Goal: Task Accomplishment & Management: Manage account settings

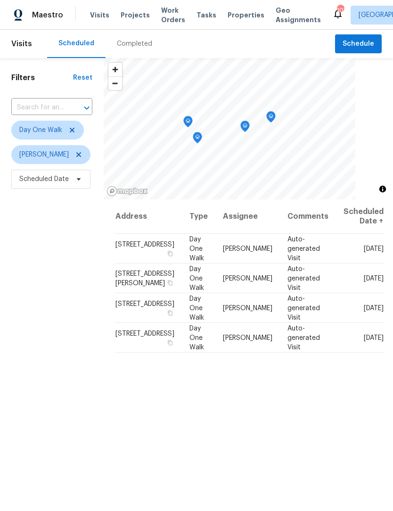
click at [165, 14] on span "Work Orders" at bounding box center [173, 15] width 24 height 19
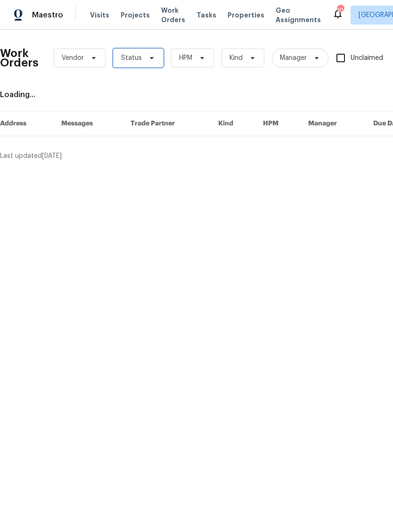
click at [152, 57] on icon at bounding box center [152, 58] width 8 height 8
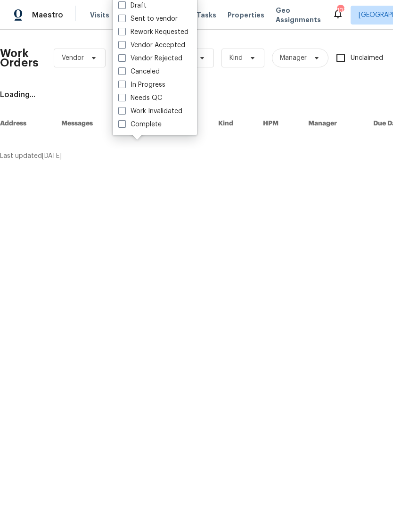
click at [121, 99] on span at bounding box center [122, 98] width 8 height 8
click at [121, 99] on input "Needs QC" at bounding box center [121, 96] width 6 height 6
checkbox input "true"
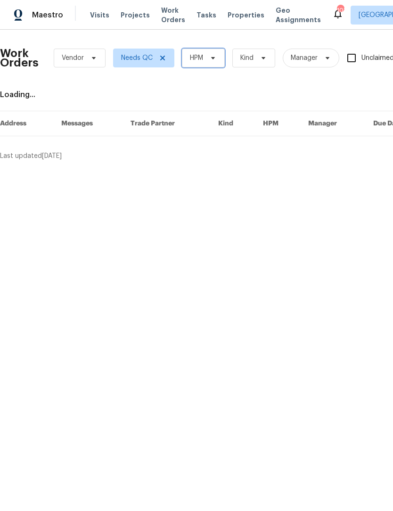
click at [215, 59] on icon at bounding box center [213, 58] width 8 height 8
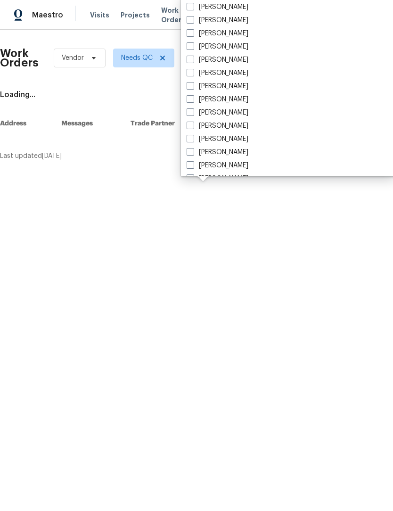
scroll to position [621, 0]
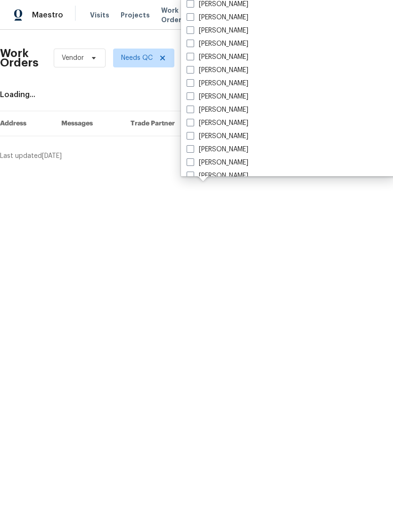
click at [188, 71] on span at bounding box center [191, 70] width 8 height 8
click at [188, 71] on input "[PERSON_NAME]" at bounding box center [190, 68] width 6 height 6
checkbox input "true"
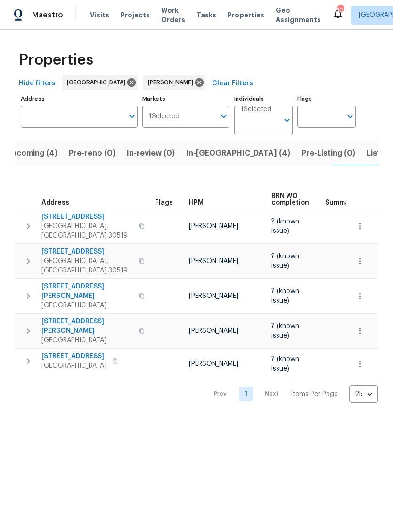
scroll to position [0, 15]
click at [61, 222] on span "Buford, GA 30519" at bounding box center [87, 230] width 92 height 19
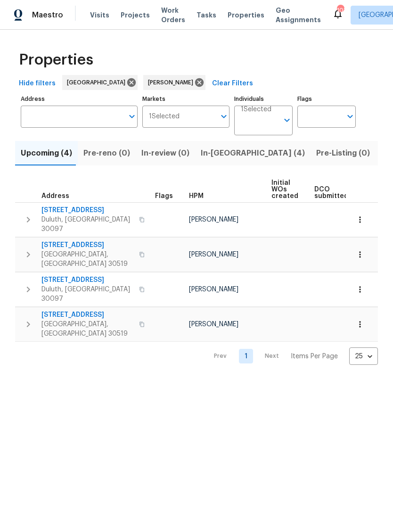
click at [224, 157] on span "In-reno (4)" at bounding box center [253, 152] width 104 height 13
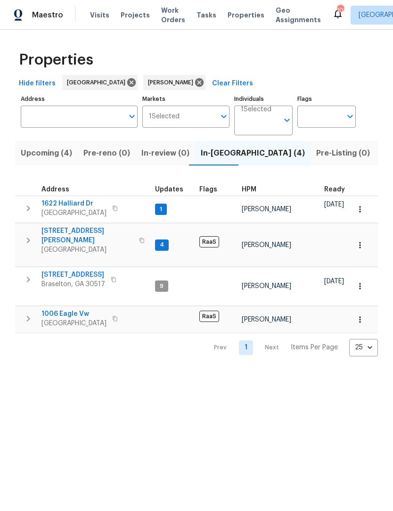
click at [80, 204] on span "1622 Halliard Dr" at bounding box center [73, 203] width 65 height 9
click at [77, 233] on span "5028 Nichols Dr" at bounding box center [87, 235] width 92 height 19
click at [82, 318] on span "Lawrenceville, GA 30044" at bounding box center [73, 322] width 65 height 9
click at [78, 270] on span "9036 Lexington Ct" at bounding box center [73, 274] width 64 height 9
click at [81, 228] on span "5028 Nichols Dr" at bounding box center [87, 235] width 92 height 19
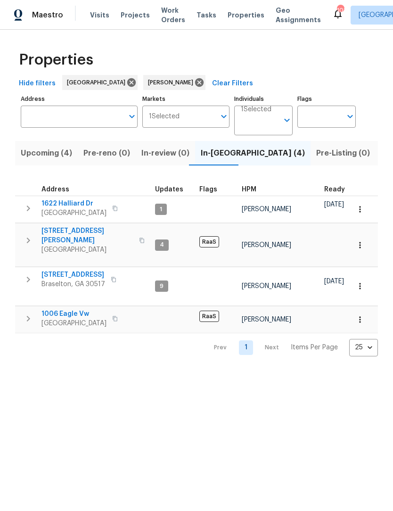
copy td "1006 Eagle Vw Lawrenceville, GA 30044"
click at [213, 371] on html "Maestro Visits Projects Work Orders Tasks Properties Geo Assignments 101 Atlant…" at bounding box center [196, 185] width 393 height 371
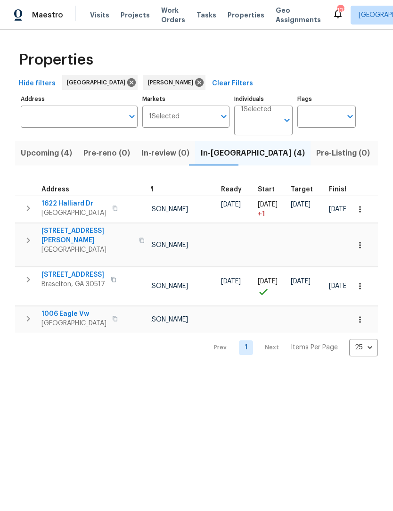
scroll to position [0, 103]
click at [57, 155] on span "Upcoming (4)" at bounding box center [46, 152] width 51 height 13
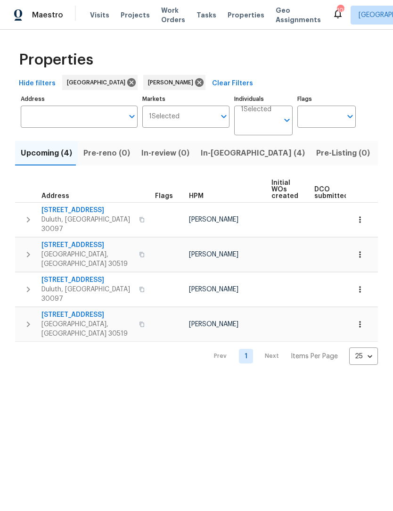
click at [63, 310] on span "4657 Water Mill Dr" at bounding box center [87, 314] width 92 height 9
click at [60, 275] on span "4014 White Owl Ct" at bounding box center [87, 279] width 92 height 9
click at [55, 240] on span "2663 Stony Springs Trl" at bounding box center [87, 244] width 92 height 9
click at [56, 208] on span "595 Barsham Way" at bounding box center [87, 209] width 92 height 9
click at [381, 156] on span "Listed (8)" at bounding box center [399, 152] width 36 height 13
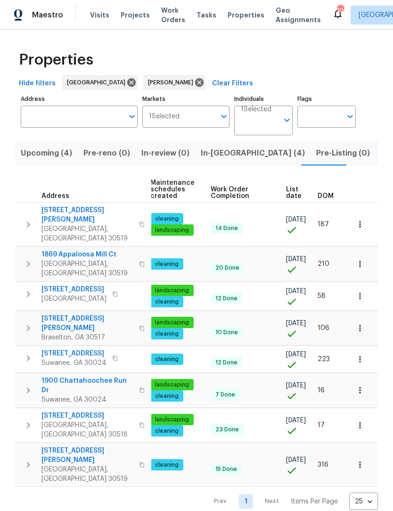
scroll to position [0, 122]
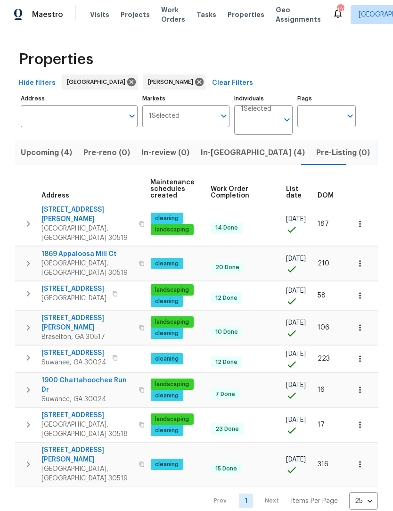
click at [319, 197] on span "DOM" at bounding box center [325, 196] width 16 height 7
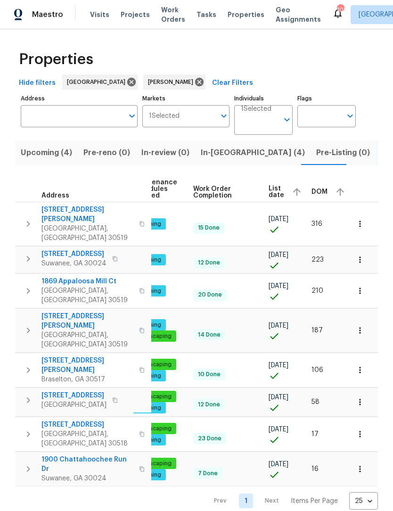
scroll to position [0, 138]
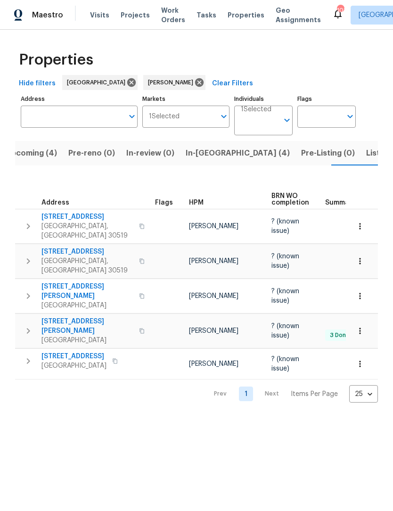
click at [63, 351] on span "6105 Crystal Cove Trl" at bounding box center [73, 355] width 65 height 9
click at [51, 317] on span "2491 Emma Way" at bounding box center [87, 326] width 92 height 19
click at [52, 282] on span "2997 Burton Cir" at bounding box center [87, 291] width 92 height 19
click at [85, 251] on span "3308 Hinsdale Ln" at bounding box center [87, 251] width 92 height 9
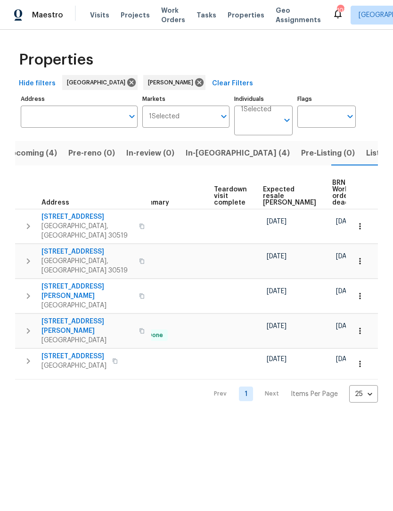
scroll to position [0, 186]
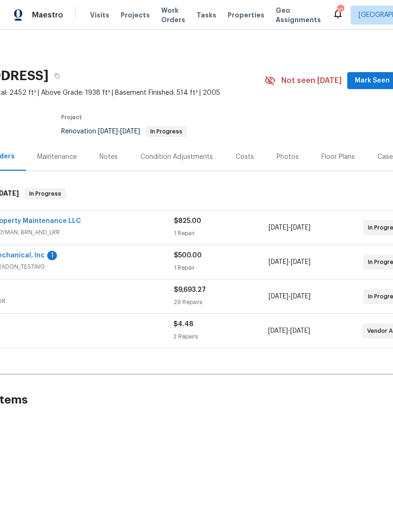
scroll to position [0, 77]
click at [370, 83] on span "Mark Seen" at bounding box center [372, 81] width 35 height 12
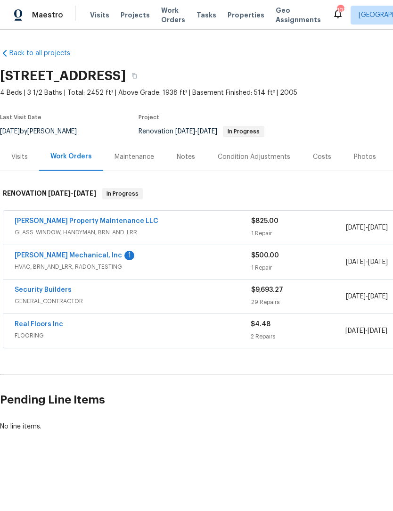
scroll to position [0, 0]
click at [78, 258] on link "JH Martin Mechanical, Inc" at bounding box center [68, 255] width 107 height 7
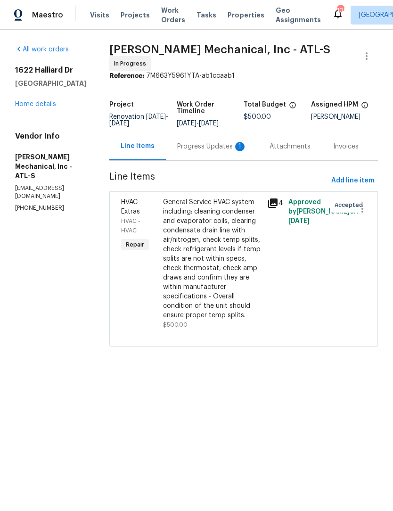
click at [206, 151] on div "Progress Updates 1" at bounding box center [212, 146] width 70 height 9
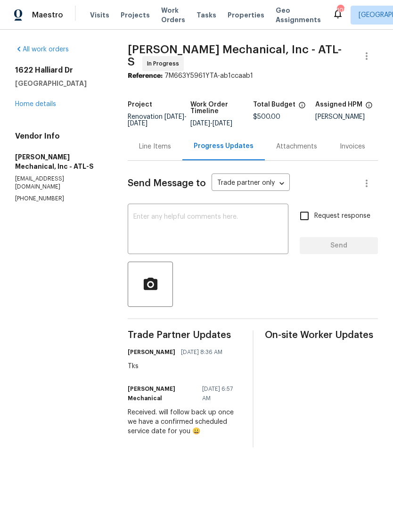
click at [51, 101] on link "Home details" at bounding box center [35, 104] width 41 height 7
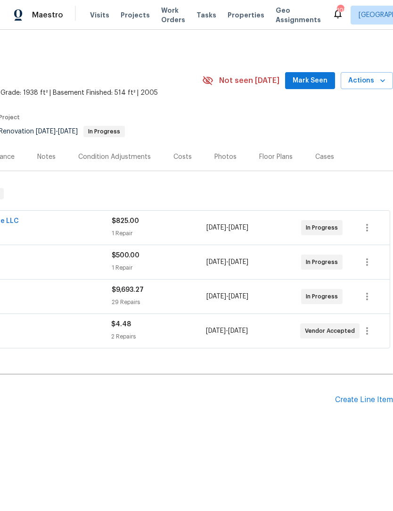
scroll to position [0, 139]
click at [310, 81] on span "Mark Seen" at bounding box center [309, 81] width 35 height 12
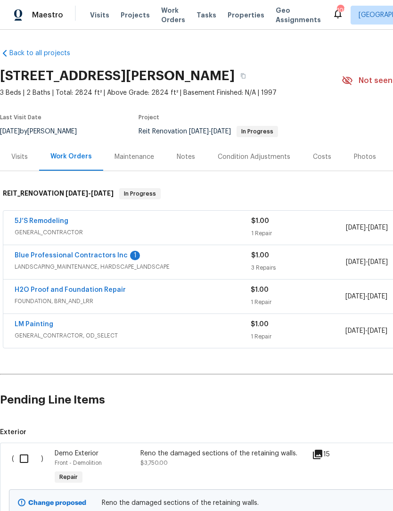
click at [102, 258] on link "Blue Professional Contractors Inc" at bounding box center [71, 255] width 113 height 7
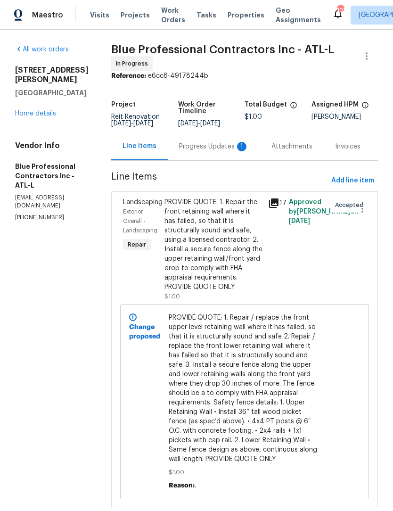
click at [206, 146] on div "Progress Updates 1" at bounding box center [214, 146] width 70 height 9
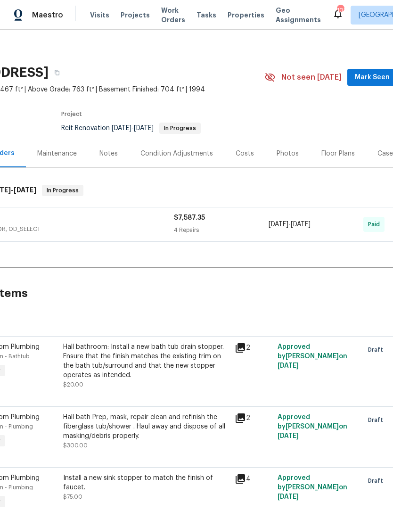
scroll to position [0, 95]
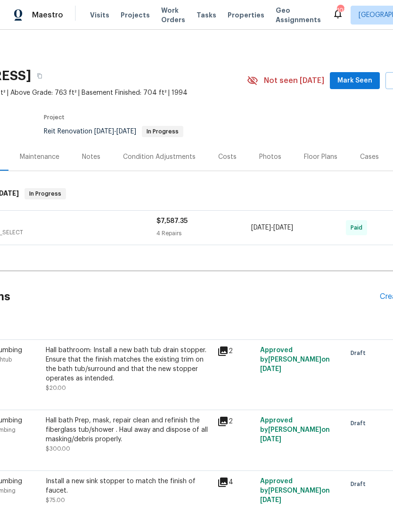
click at [367, 86] on button "Mark Seen" at bounding box center [355, 80] width 50 height 17
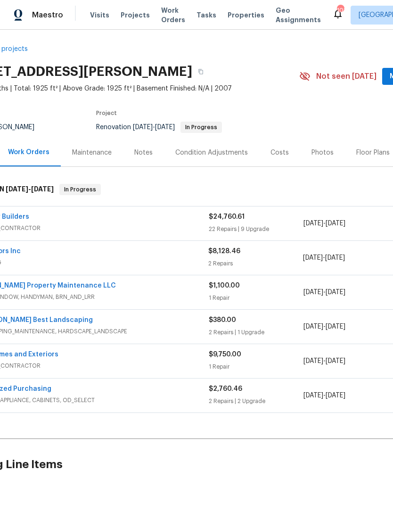
scroll to position [4, 87]
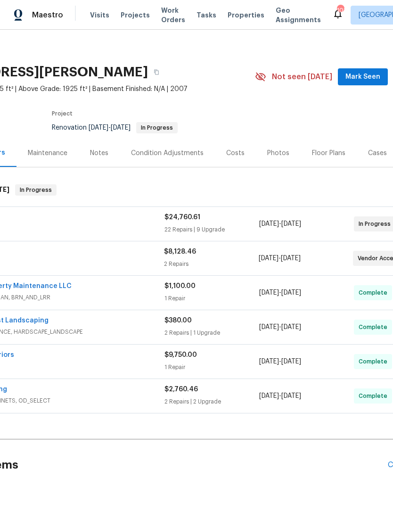
click at [373, 79] on span "Mark Seen" at bounding box center [362, 77] width 35 height 12
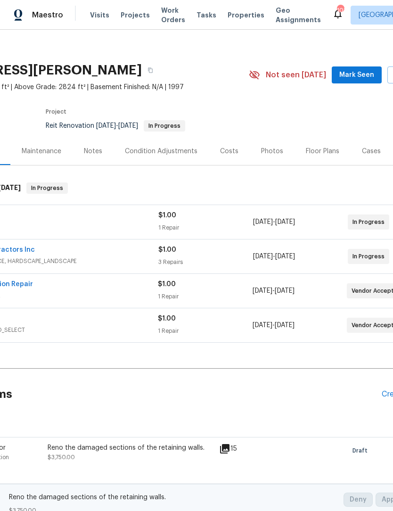
scroll to position [5, 93]
click at [369, 73] on span "Mark Seen" at bounding box center [356, 76] width 35 height 12
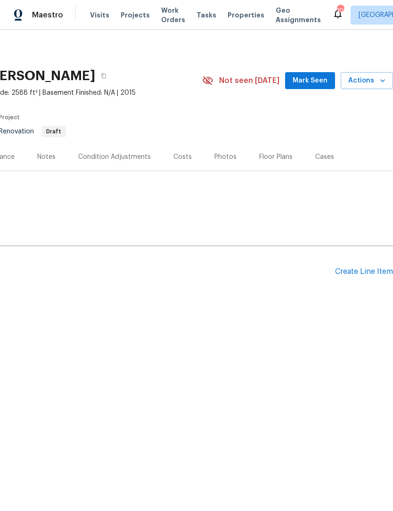
scroll to position [0, 139]
click at [316, 82] on span "Mark Seen" at bounding box center [309, 81] width 35 height 12
click at [315, 86] on button "Mark Seen" at bounding box center [310, 80] width 50 height 17
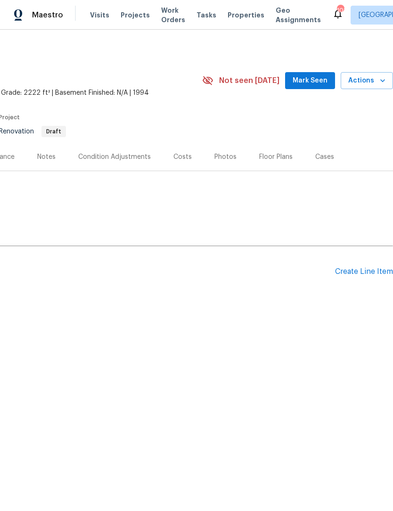
click at [316, 81] on span "Mark Seen" at bounding box center [309, 81] width 35 height 12
click at [321, 84] on span "Mark Seen" at bounding box center [309, 81] width 35 height 12
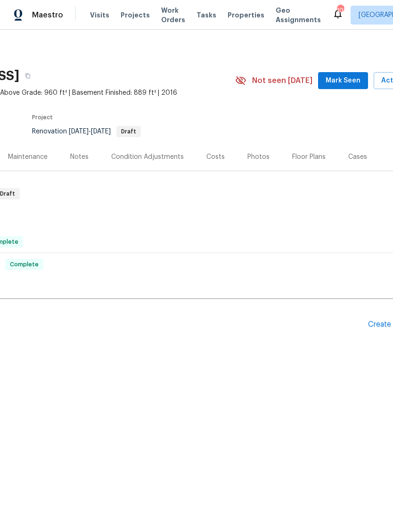
scroll to position [0, 111]
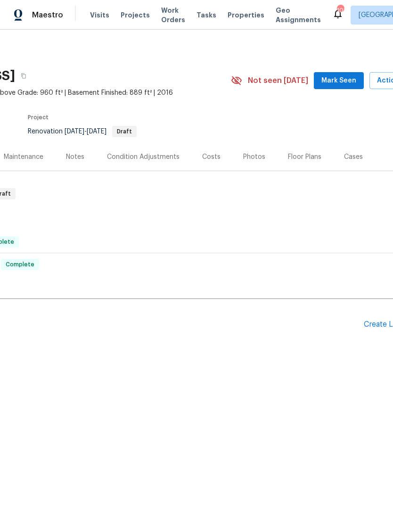
click at [346, 85] on span "Mark Seen" at bounding box center [338, 81] width 35 height 12
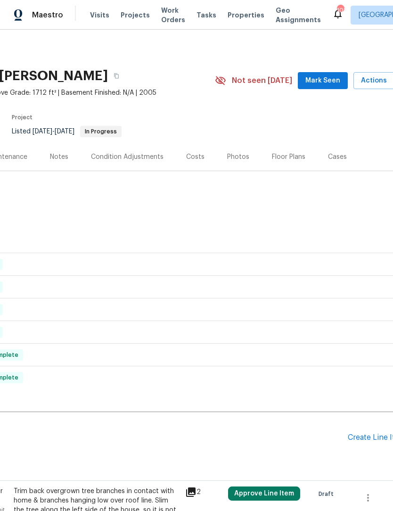
scroll to position [0, 127]
click at [332, 82] on span "Mark Seen" at bounding box center [322, 81] width 35 height 12
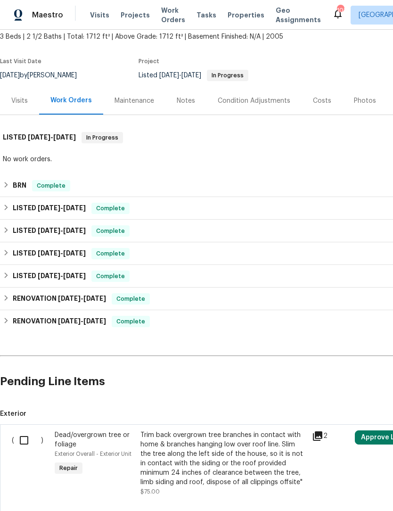
scroll to position [56, 0]
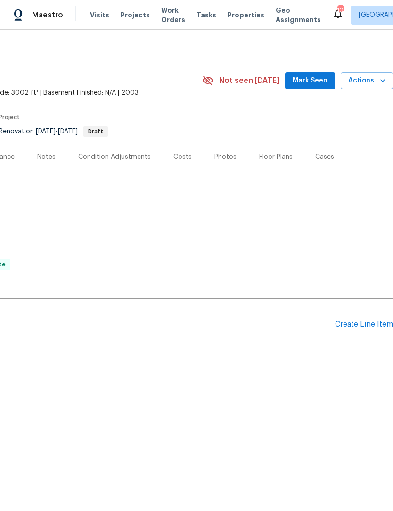
scroll to position [0, 139]
click at [317, 83] on span "Mark Seen" at bounding box center [309, 81] width 35 height 12
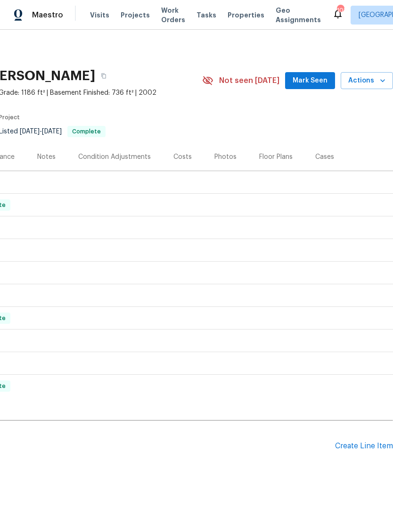
scroll to position [0, 139]
click at [320, 77] on span "Mark Seen" at bounding box center [309, 81] width 35 height 12
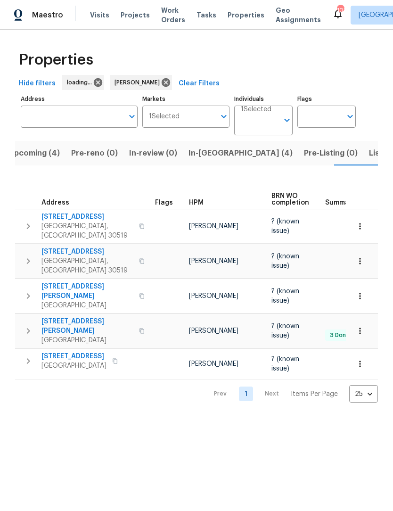
scroll to position [0, 15]
click at [62, 351] on span "[STREET_ADDRESS]" at bounding box center [73, 355] width 65 height 9
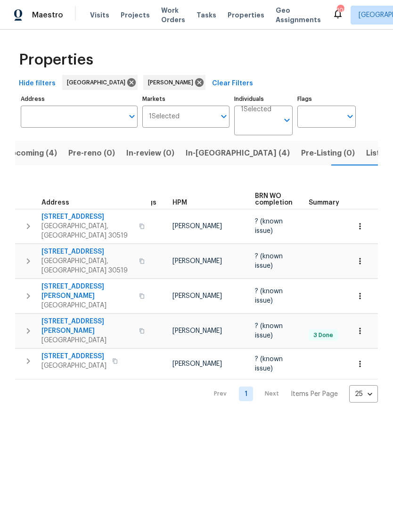
click at [43, 317] on span "[STREET_ADDRESS][PERSON_NAME]" at bounding box center [87, 326] width 92 height 19
click at [64, 317] on span "[STREET_ADDRESS][PERSON_NAME]" at bounding box center [87, 326] width 92 height 19
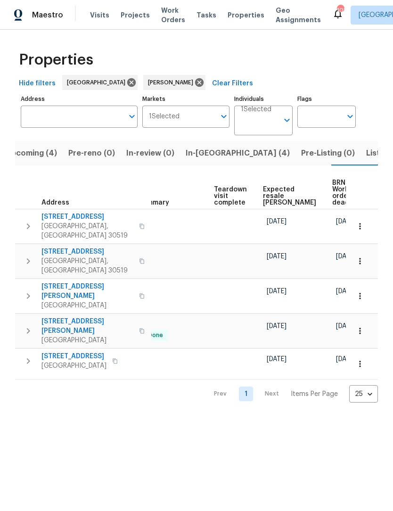
scroll to position [0, 186]
click at [361, 326] on icon "button" at bounding box center [359, 330] width 9 height 9
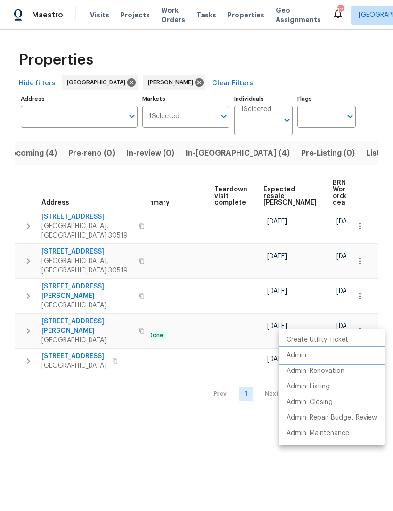
click at [312, 357] on li "Admin" at bounding box center [332, 356] width 106 height 16
click at [171, 430] on div at bounding box center [196, 255] width 393 height 511
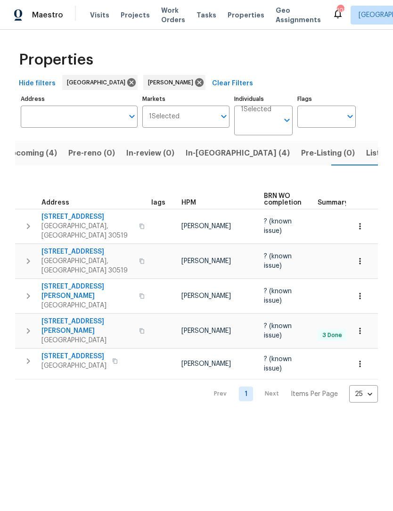
scroll to position [0, 6]
click at [25, 325] on icon "button" at bounding box center [28, 330] width 11 height 11
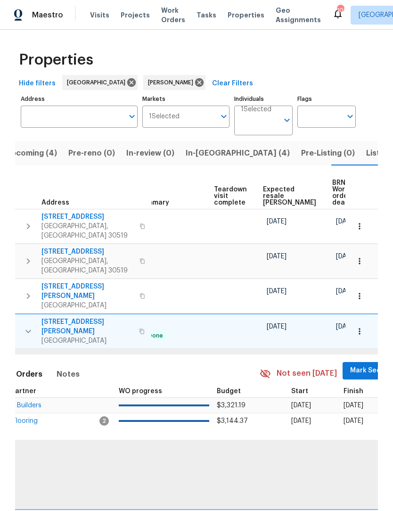
scroll to position [0, 187]
click at [354, 365] on span "Mark Seen" at bounding box center [367, 371] width 35 height 12
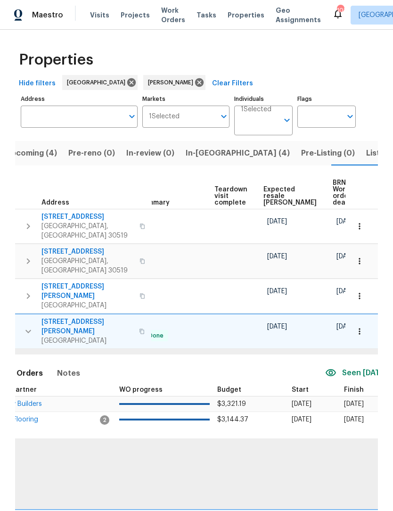
click at [359, 328] on icon "button" at bounding box center [358, 331] width 1 height 6
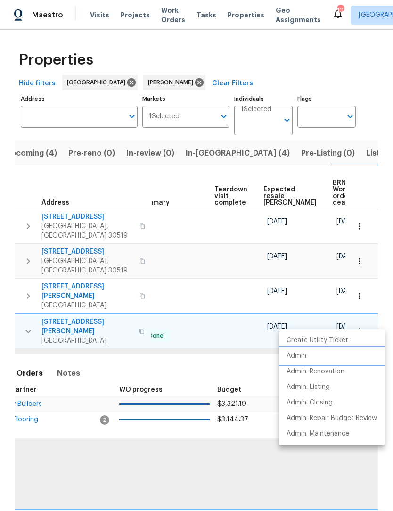
click at [306, 359] on p "Admin" at bounding box center [296, 356] width 20 height 10
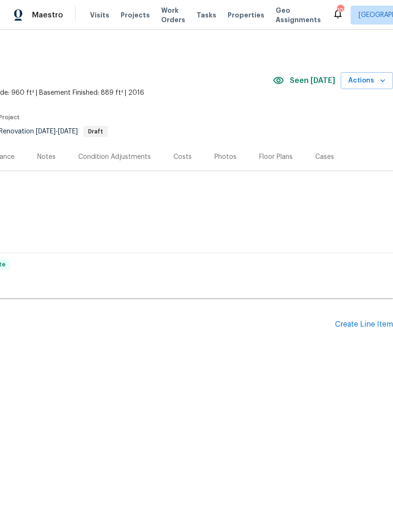
scroll to position [0, 139]
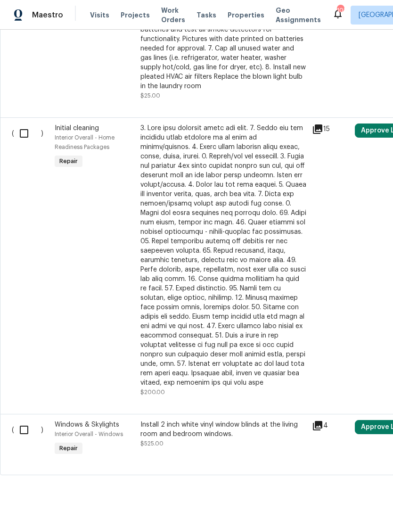
scroll to position [906, 0]
click at [25, 137] on input "checkbox" at bounding box center [27, 134] width 27 height 20
checkbox input "true"
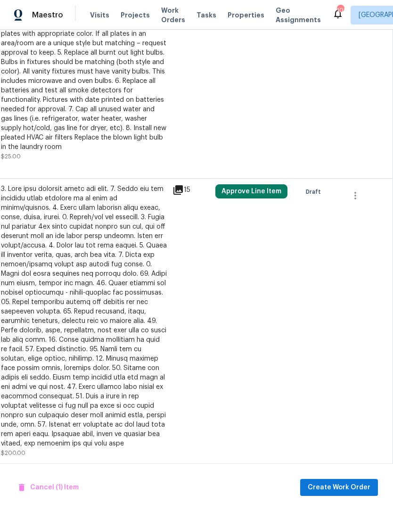
scroll to position [845, 139]
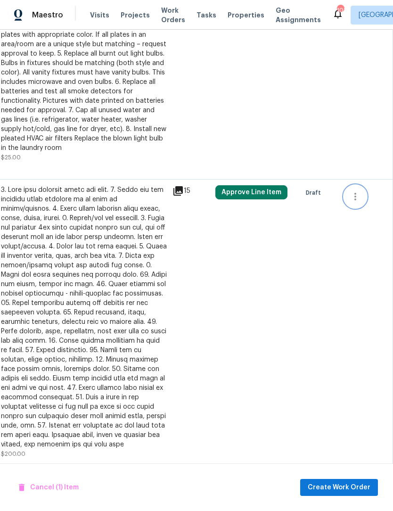
click at [354, 202] on icon "button" at bounding box center [354, 196] width 11 height 11
click at [364, 198] on li "Cancel" at bounding box center [362, 198] width 36 height 16
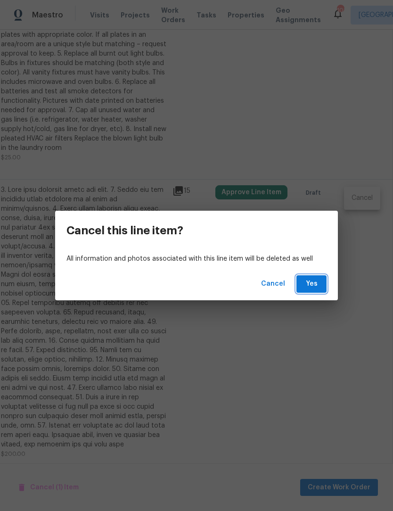
click at [316, 283] on span "Yes" at bounding box center [311, 284] width 15 height 12
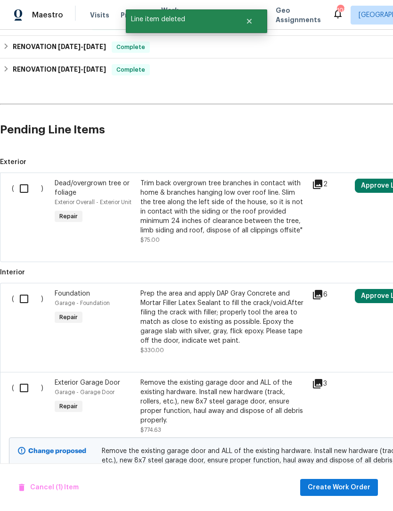
scroll to position [307, 0]
click at [27, 190] on input "checkbox" at bounding box center [27, 189] width 27 height 20
checkbox input "true"
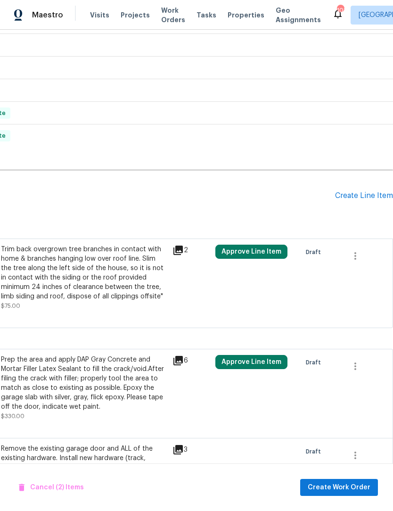
scroll to position [242, 139]
click at [358, 254] on icon "button" at bounding box center [354, 255] width 11 height 11
click at [364, 255] on li "Cancel" at bounding box center [362, 256] width 36 height 16
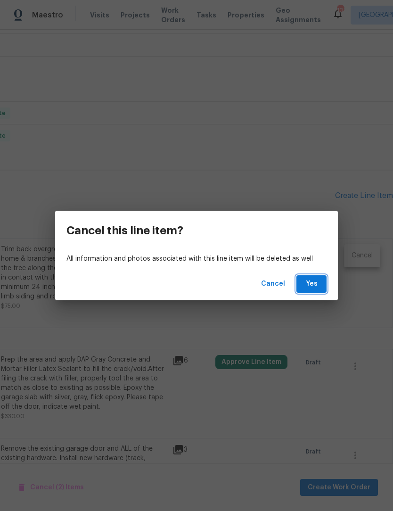
click at [313, 284] on span "Yes" at bounding box center [311, 284] width 15 height 12
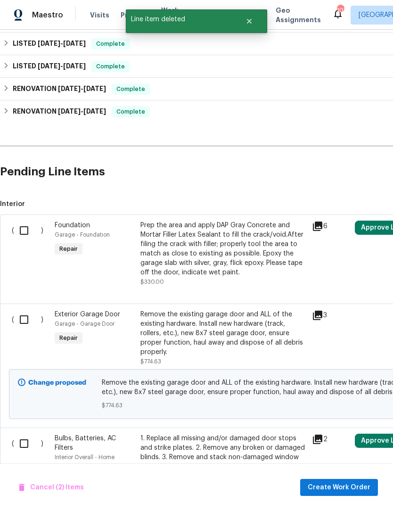
scroll to position [265, 0]
click at [25, 227] on input "checkbox" at bounding box center [27, 231] width 27 height 20
checkbox input "true"
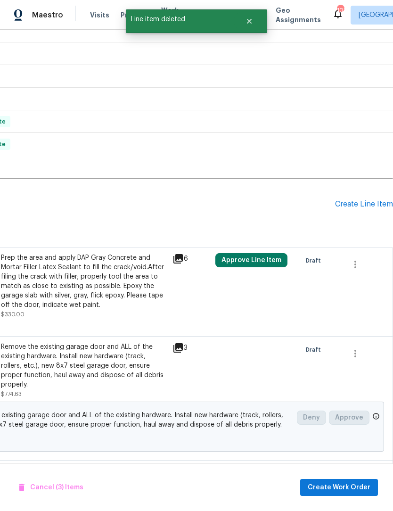
scroll to position [233, 139]
click at [356, 264] on icon "button" at bounding box center [355, 264] width 2 height 8
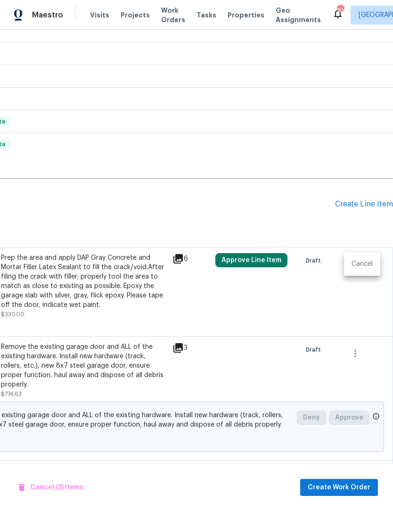
click at [365, 264] on li "Cancel" at bounding box center [362, 264] width 36 height 16
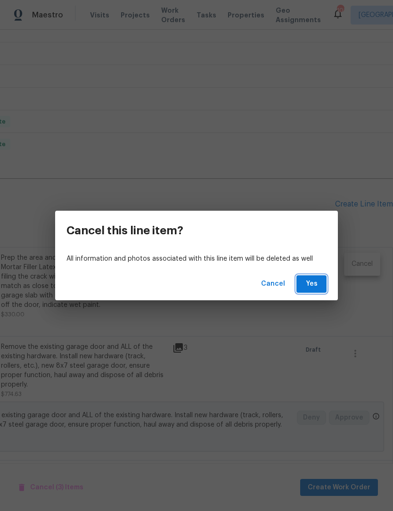
click at [312, 285] on span "Yes" at bounding box center [311, 284] width 15 height 12
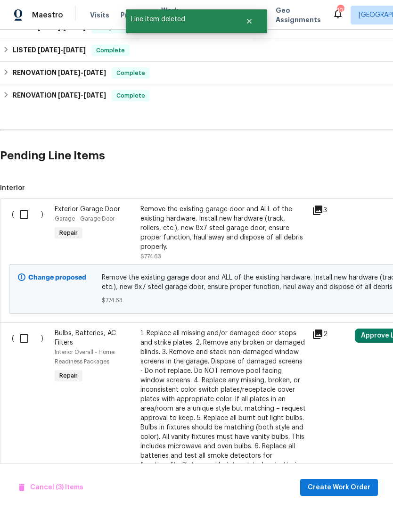
scroll to position [282, 0]
click at [25, 216] on input "checkbox" at bounding box center [27, 214] width 27 height 20
checkbox input "true"
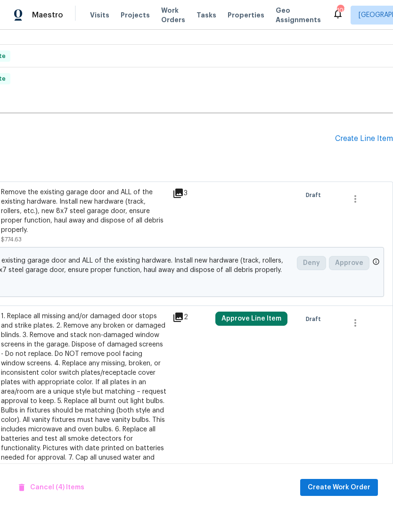
scroll to position [299, 139]
click at [353, 195] on icon "button" at bounding box center [354, 198] width 11 height 11
click at [364, 199] on li "Cancel" at bounding box center [362, 198] width 36 height 16
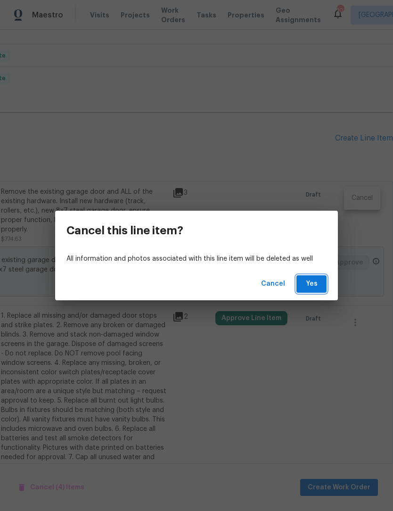
click at [314, 280] on span "Yes" at bounding box center [311, 284] width 15 height 12
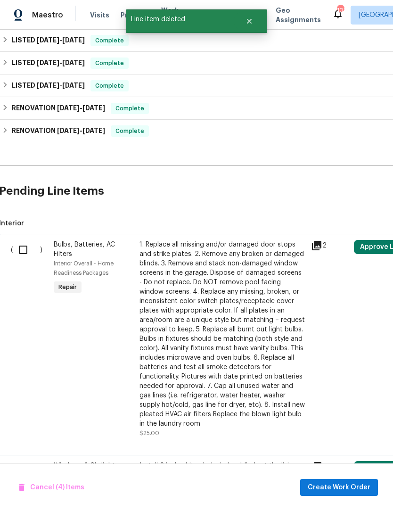
scroll to position [245, 1]
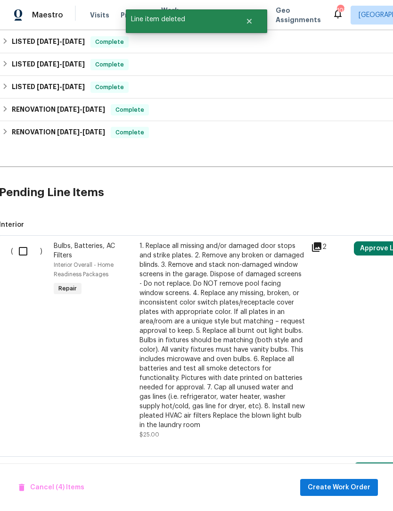
click at [24, 252] on input "checkbox" at bounding box center [26, 251] width 27 height 20
checkbox input "true"
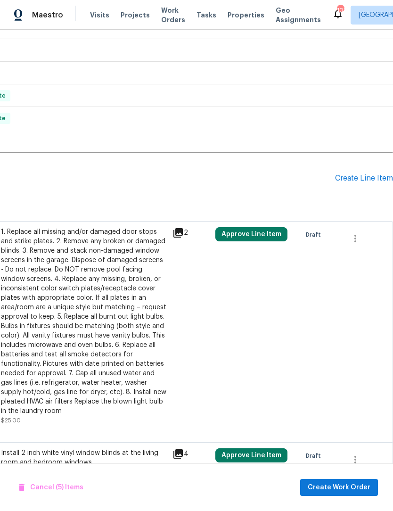
scroll to position [259, 139]
click at [356, 237] on icon "button" at bounding box center [354, 238] width 11 height 11
click at [362, 240] on li "Cancel" at bounding box center [362, 239] width 36 height 16
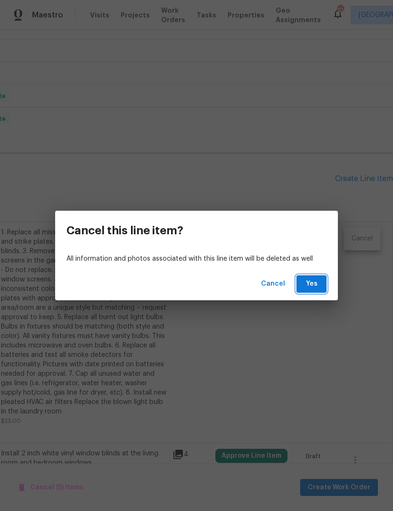
click at [317, 283] on span "Yes" at bounding box center [311, 284] width 15 height 12
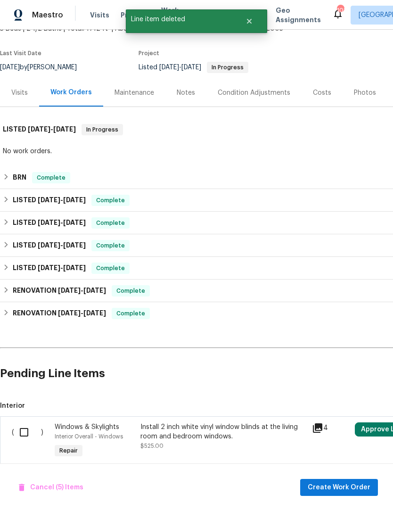
scroll to position [64, 0]
click at [23, 435] on input "checkbox" at bounding box center [27, 432] width 27 height 20
checkbox input "true"
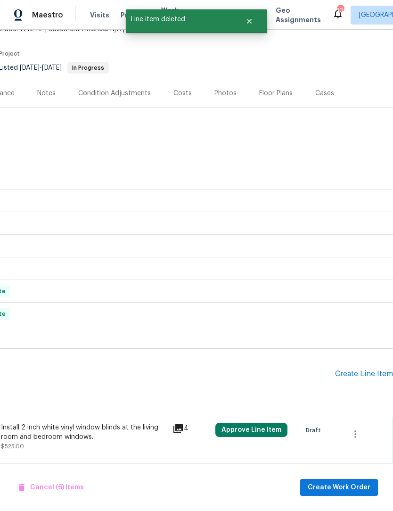
scroll to position [64, 139]
click at [359, 433] on icon "button" at bounding box center [354, 433] width 11 height 11
click at [367, 430] on li "Cancel" at bounding box center [362, 434] width 36 height 16
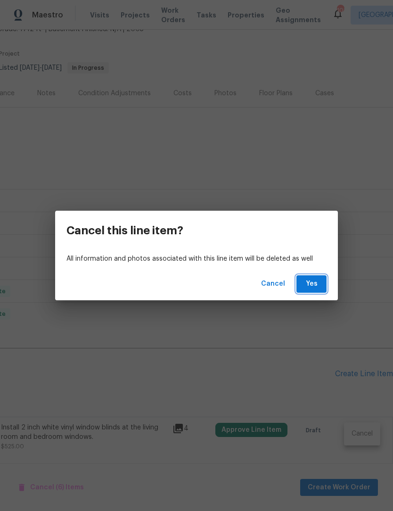
click at [316, 281] on span "Yes" at bounding box center [311, 284] width 15 height 12
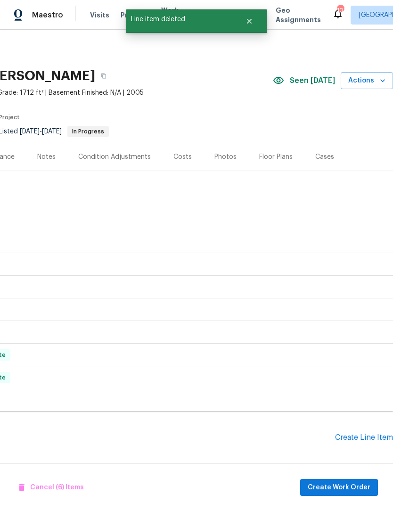
scroll to position [22, 0]
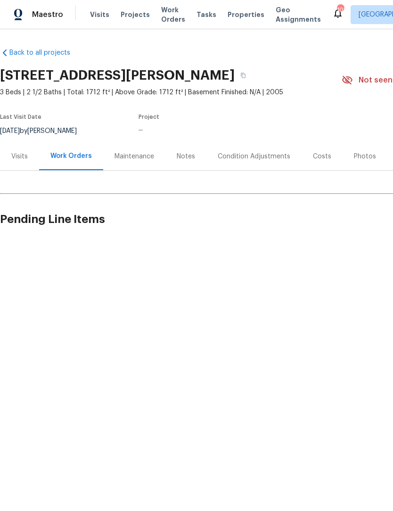
scroll to position [0, 0]
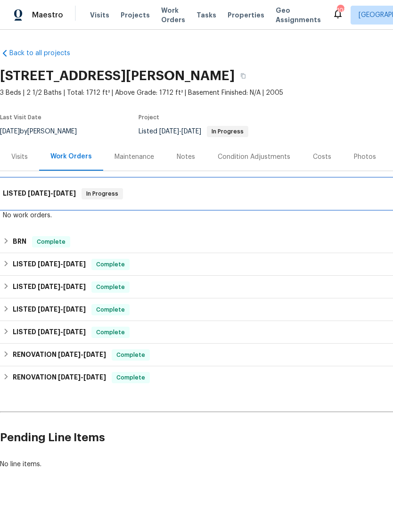
click at [66, 195] on span "[DATE]" at bounding box center [64, 193] width 23 height 7
click at [61, 196] on h6 "LISTED [DATE] - [DATE]" at bounding box center [39, 193] width 73 height 11
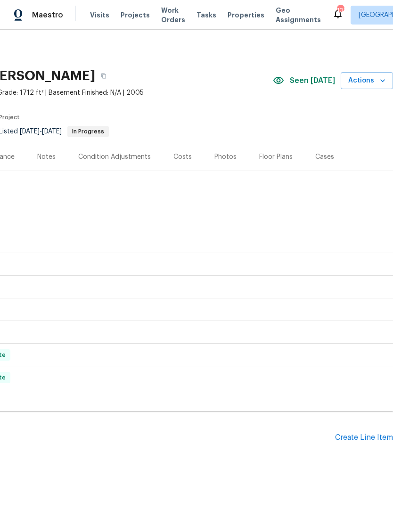
scroll to position [0, 139]
click at [381, 77] on icon "button" at bounding box center [382, 80] width 9 height 9
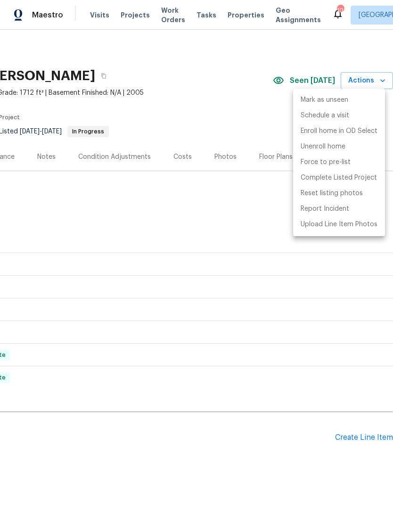
click at [231, 200] on div at bounding box center [196, 255] width 393 height 511
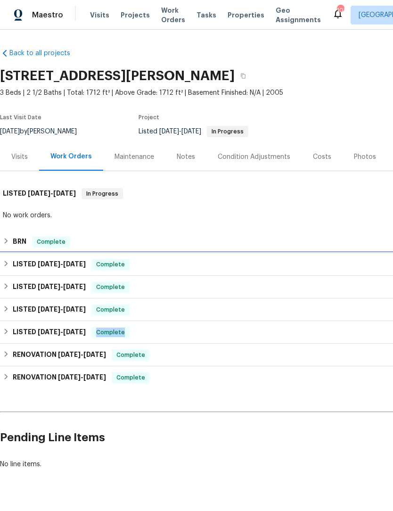
click at [297, 272] on div "LISTED [DATE] - [DATE] Complete" at bounding box center [266, 264] width 532 height 23
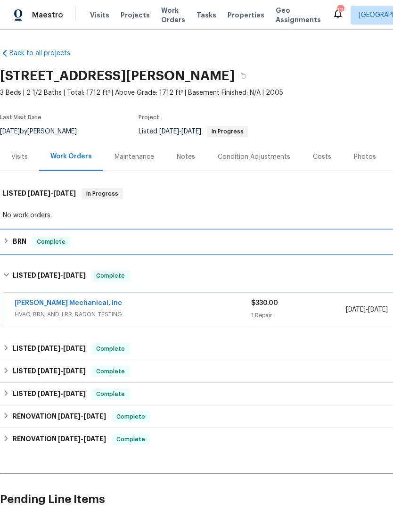
click at [286, 237] on div "BRN Complete" at bounding box center [266, 241] width 527 height 11
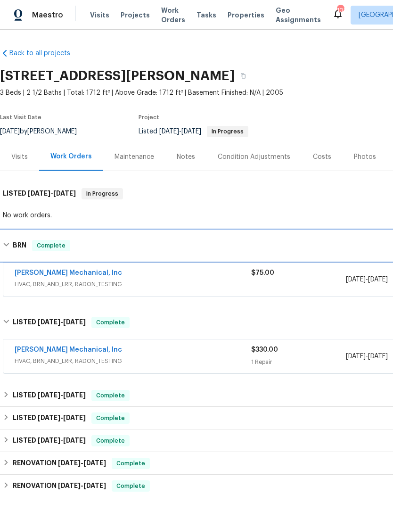
click at [21, 245] on h6 "BRN" at bounding box center [20, 245] width 14 height 11
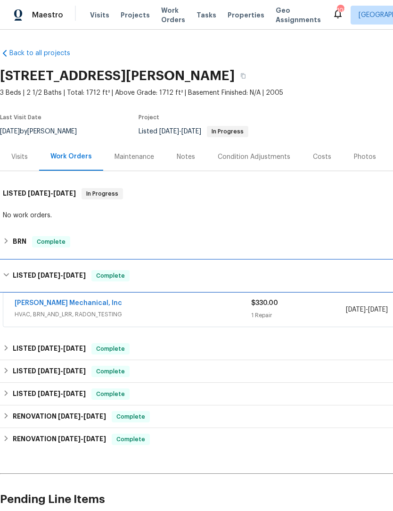
click at [13, 277] on h6 "LISTED [DATE] - [DATE]" at bounding box center [49, 275] width 73 height 11
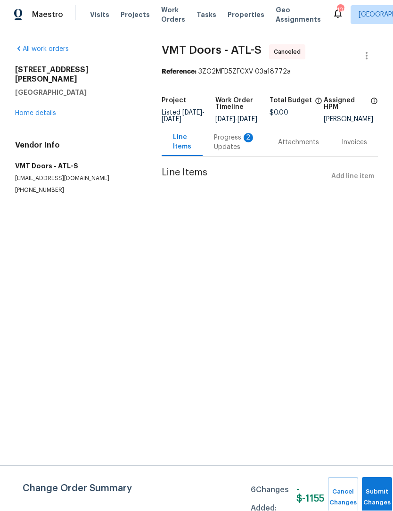
click at [231, 149] on div "Progress Updates 2" at bounding box center [234, 142] width 41 height 19
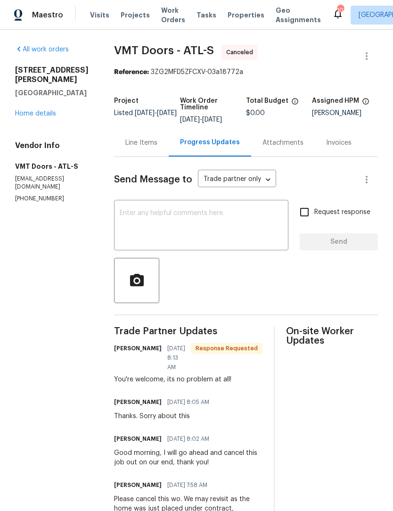
click at [36, 114] on link "Home details" at bounding box center [35, 113] width 41 height 7
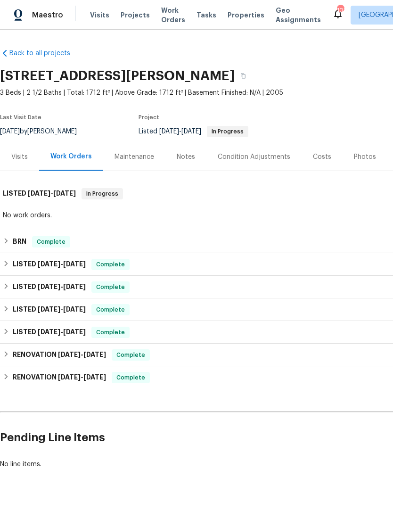
click at [142, 158] on div "Maintenance" at bounding box center [134, 156] width 40 height 9
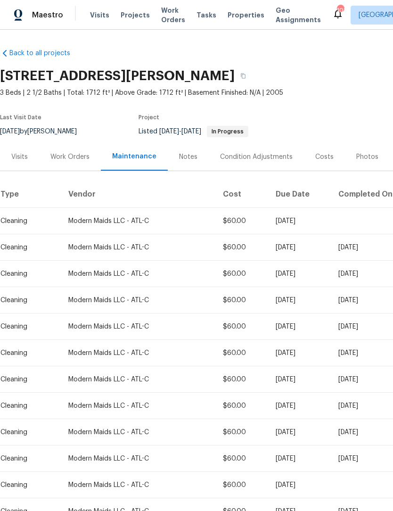
click at [72, 160] on div "Work Orders" at bounding box center [69, 156] width 39 height 9
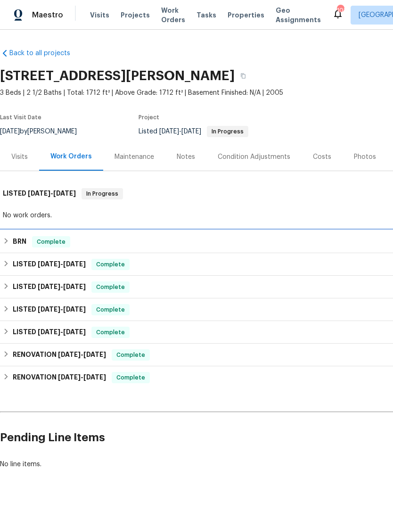
click at [9, 242] on icon at bounding box center [6, 240] width 7 height 7
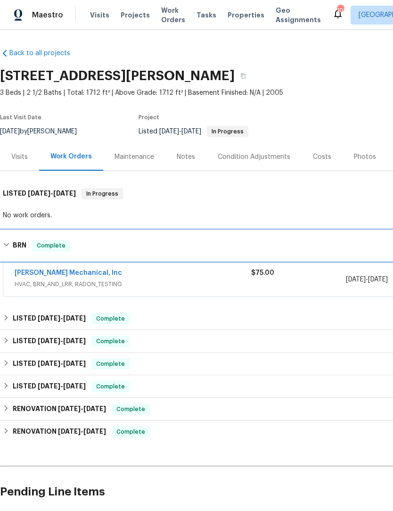
click at [11, 250] on div "BRN Complete" at bounding box center [266, 245] width 527 height 11
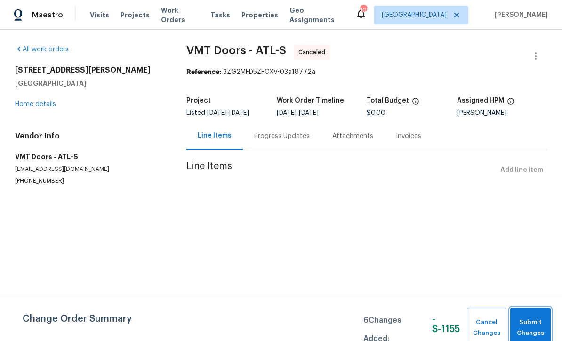
click at [534, 323] on span "Submit Changes" at bounding box center [530, 328] width 31 height 22
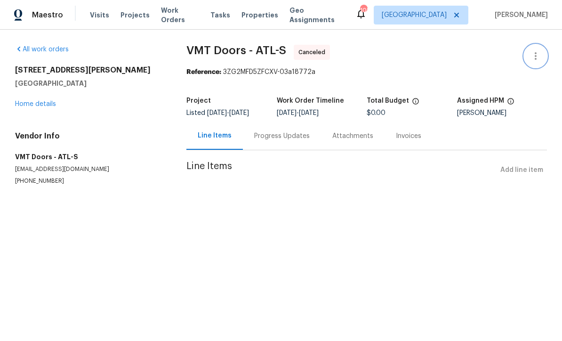
click at [534, 57] on icon "button" at bounding box center [535, 55] width 11 height 11
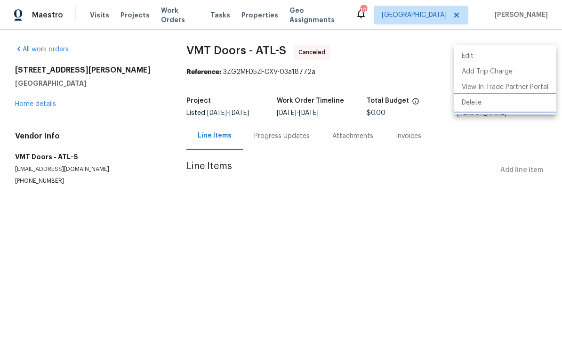
click at [481, 106] on li "Delete" at bounding box center [506, 103] width 102 height 16
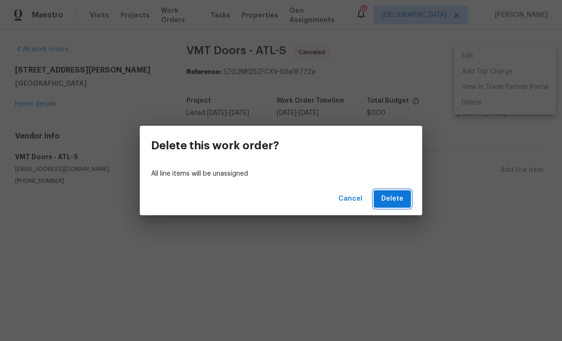
click at [396, 201] on span "Delete" at bounding box center [393, 199] width 22 height 12
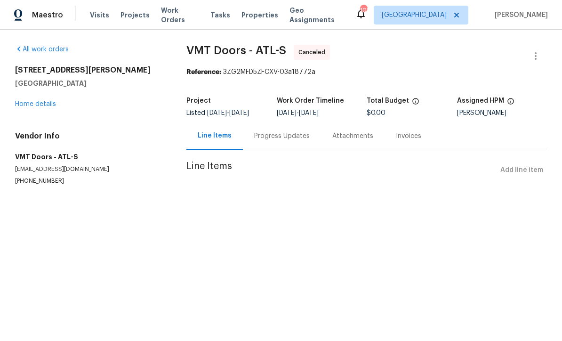
click at [52, 103] on link "Home details" at bounding box center [35, 104] width 41 height 7
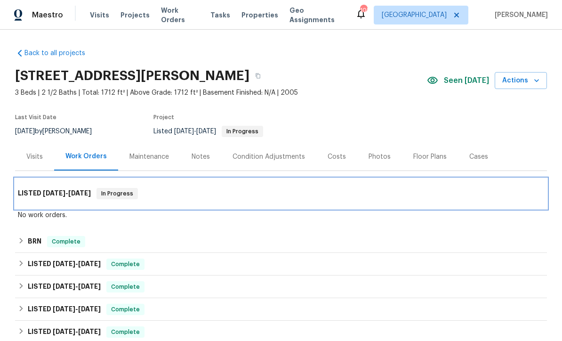
click at [57, 188] on h6 "LISTED 9/3/25 - 9/8/25" at bounding box center [54, 193] width 73 height 11
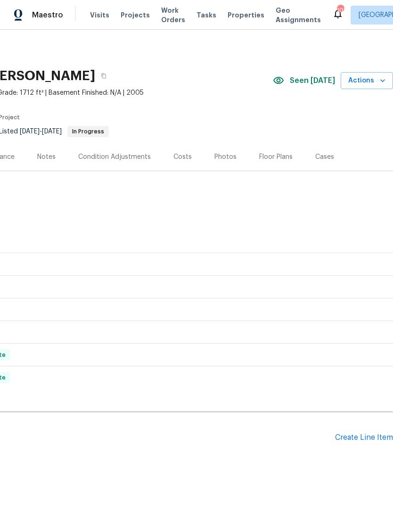
scroll to position [0, 139]
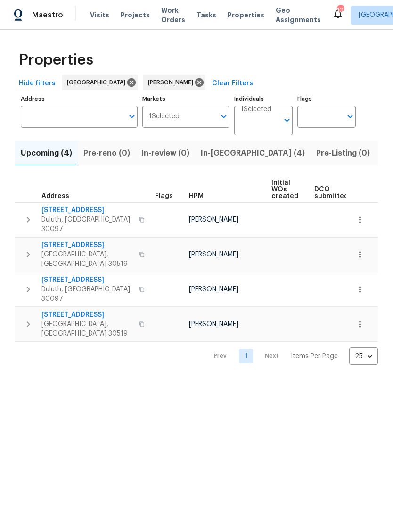
click at [222, 148] on span "In-reno (4)" at bounding box center [253, 152] width 104 height 13
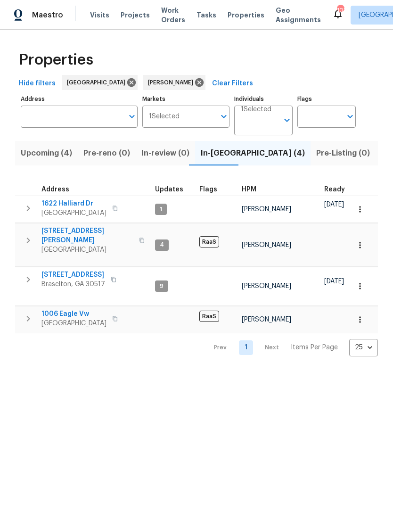
click at [72, 201] on span "1622 Halliard Dr" at bounding box center [73, 203] width 65 height 9
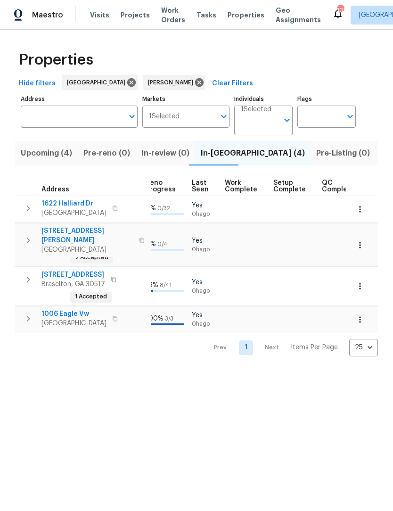
scroll to position [0, 440]
click at [363, 315] on icon "button" at bounding box center [359, 319] width 9 height 9
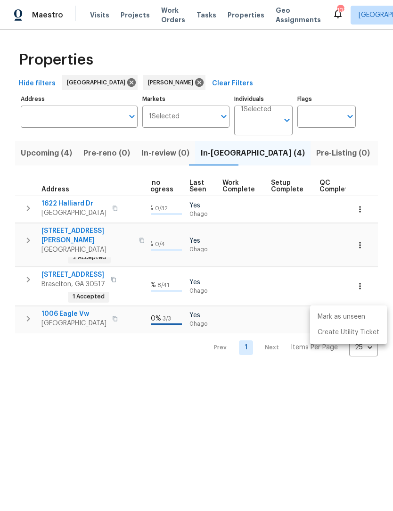
click at [343, 380] on div at bounding box center [196, 255] width 393 height 511
click at [258, 371] on html "Maestro Visits Projects Work Orders Tasks Properties Geo Assignments 103 Atlant…" at bounding box center [196, 185] width 393 height 371
click at [206, 371] on html "Maestro Visits Projects Work Orders Tasks Properties Geo Assignments 103 Atlant…" at bounding box center [196, 185] width 393 height 371
click at [381, 154] on span "Listed (8)" at bounding box center [399, 152] width 36 height 13
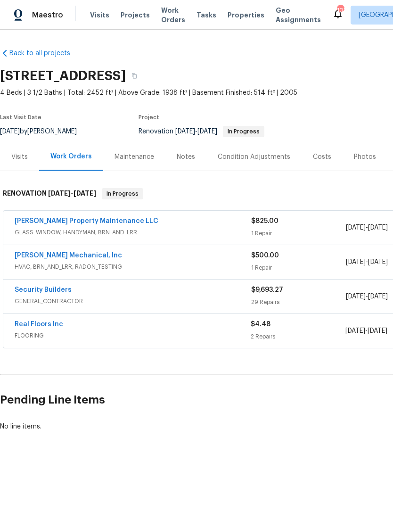
click at [189, 156] on div "Notes" at bounding box center [186, 156] width 18 height 9
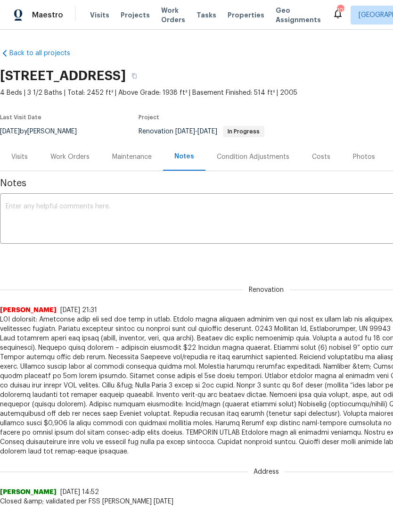
click at [103, 211] on textarea at bounding box center [266, 219] width 521 height 33
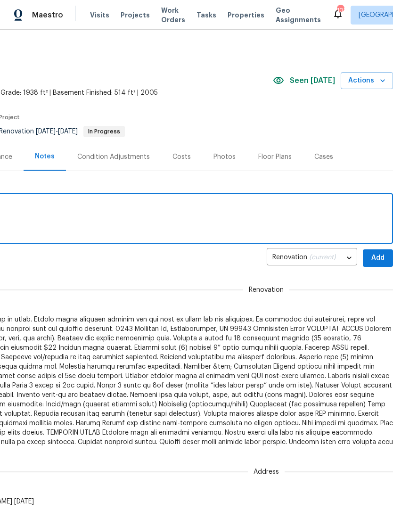
scroll to position [0, 139]
type textarea "ETA on paint material delivery 5pm [DATE]"
click at [381, 257] on span "Add" at bounding box center [377, 258] width 15 height 12
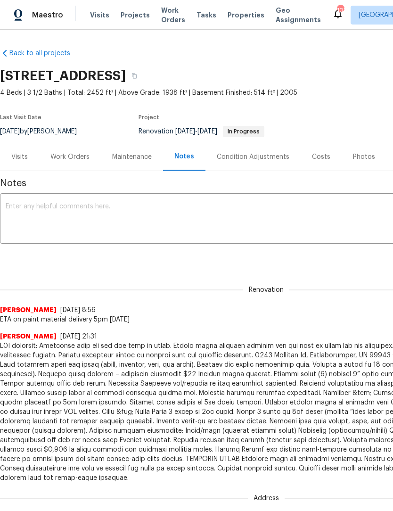
scroll to position [0, 0]
